Goal: Find specific page/section: Find specific page/section

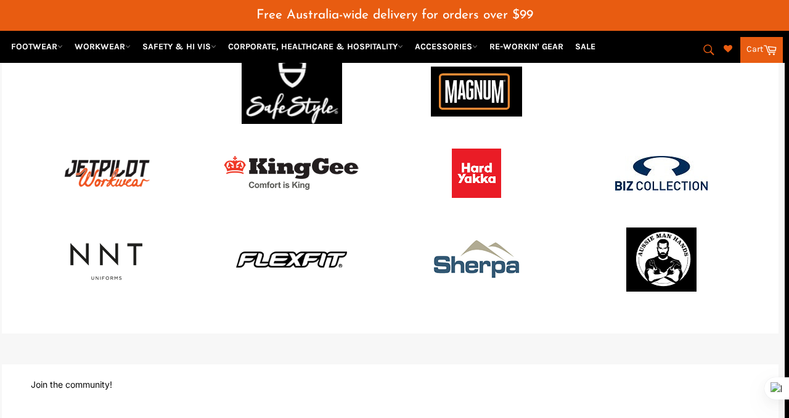
scroll to position [1827, 4]
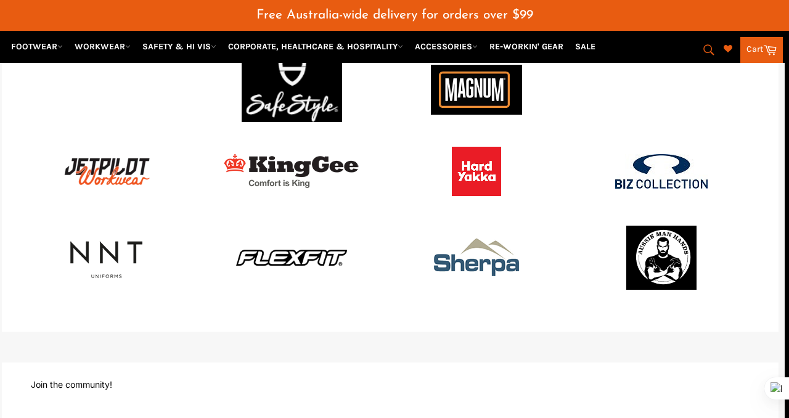
click at [711, 46] on icon "submit" at bounding box center [709, 50] width 14 height 14
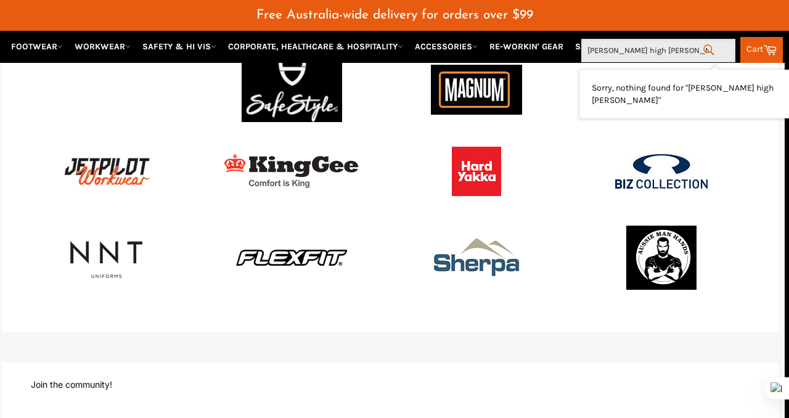
click at [590, 53] on input "campbell high scholl" at bounding box center [658, 50] width 154 height 23
type input "Campbell high scholl"
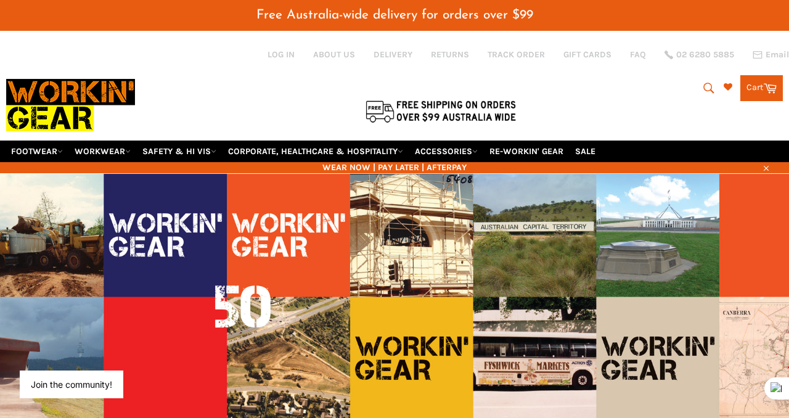
click at [702, 81] on icon "submit" at bounding box center [709, 88] width 14 height 14
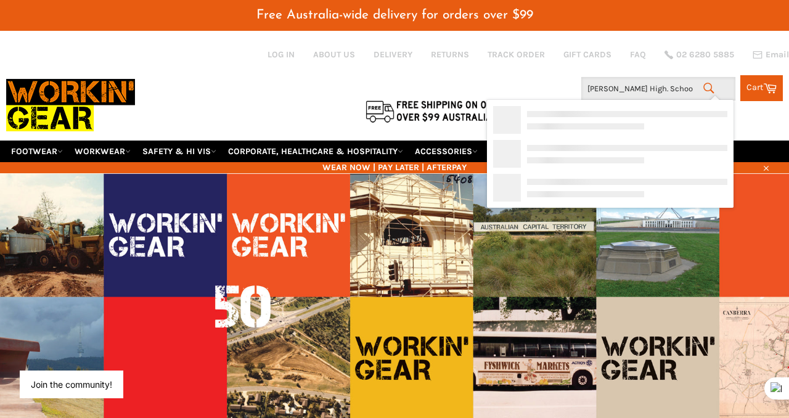
type input "Campbell High. School"
